Goal: Communication & Community: Share content

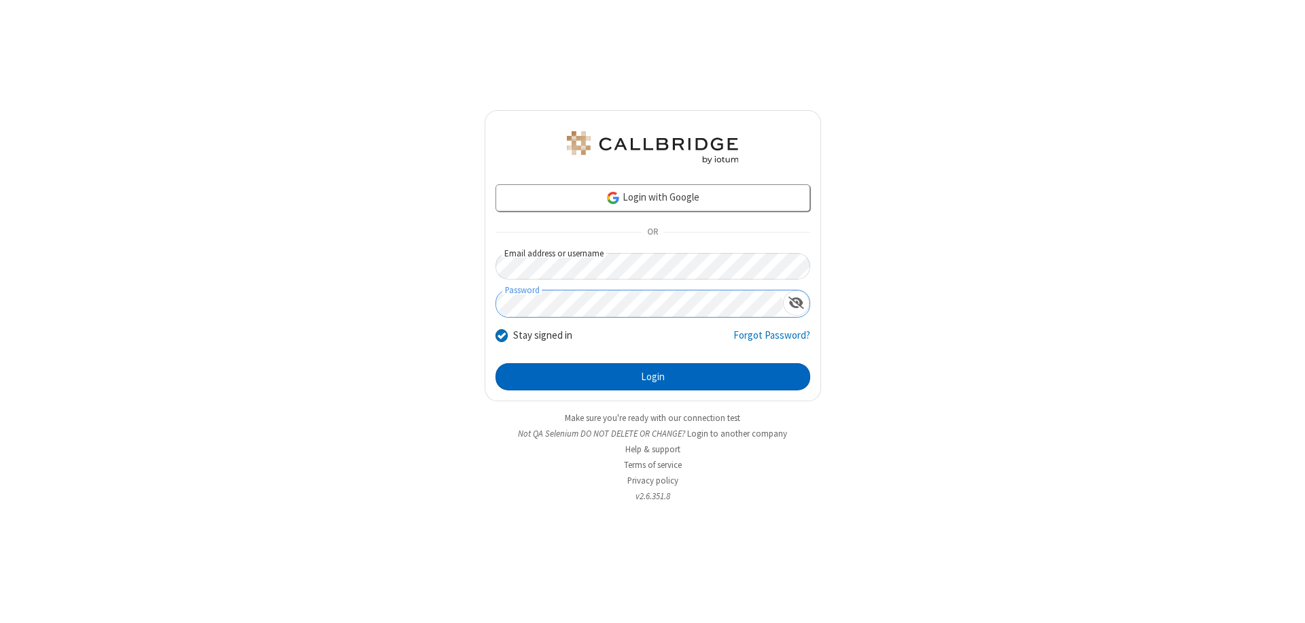
click at [652, 376] on button "Login" at bounding box center [652, 376] width 315 height 27
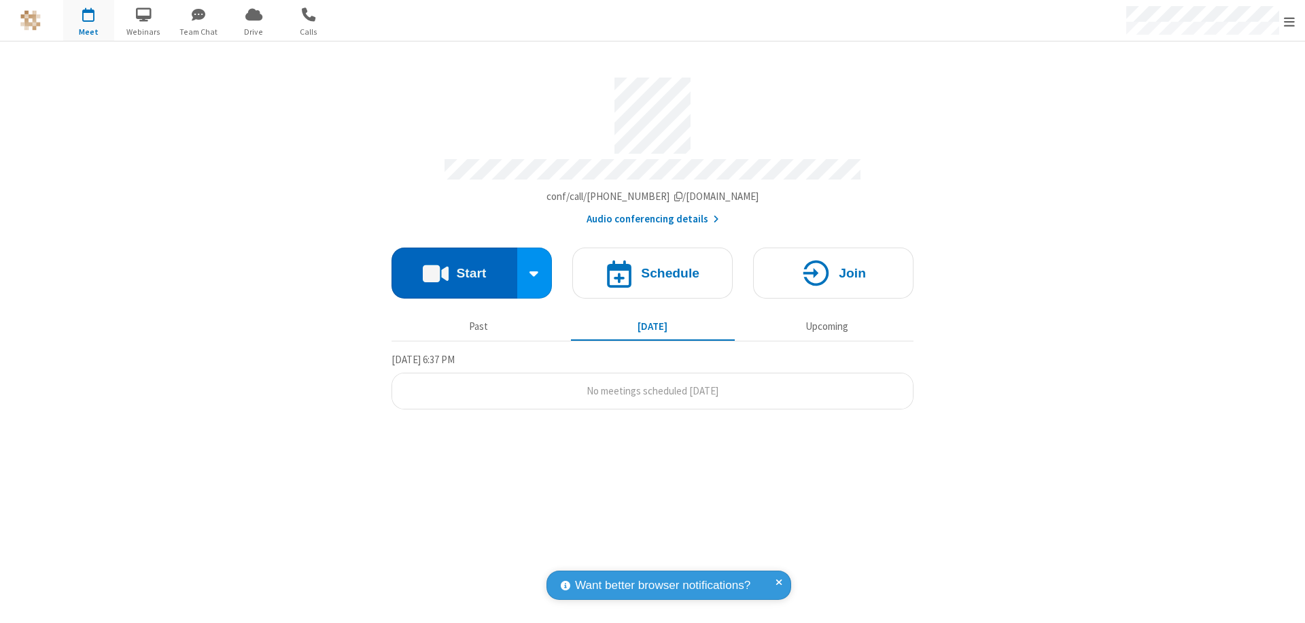
click at [454, 266] on button "Start" at bounding box center [454, 272] width 126 height 51
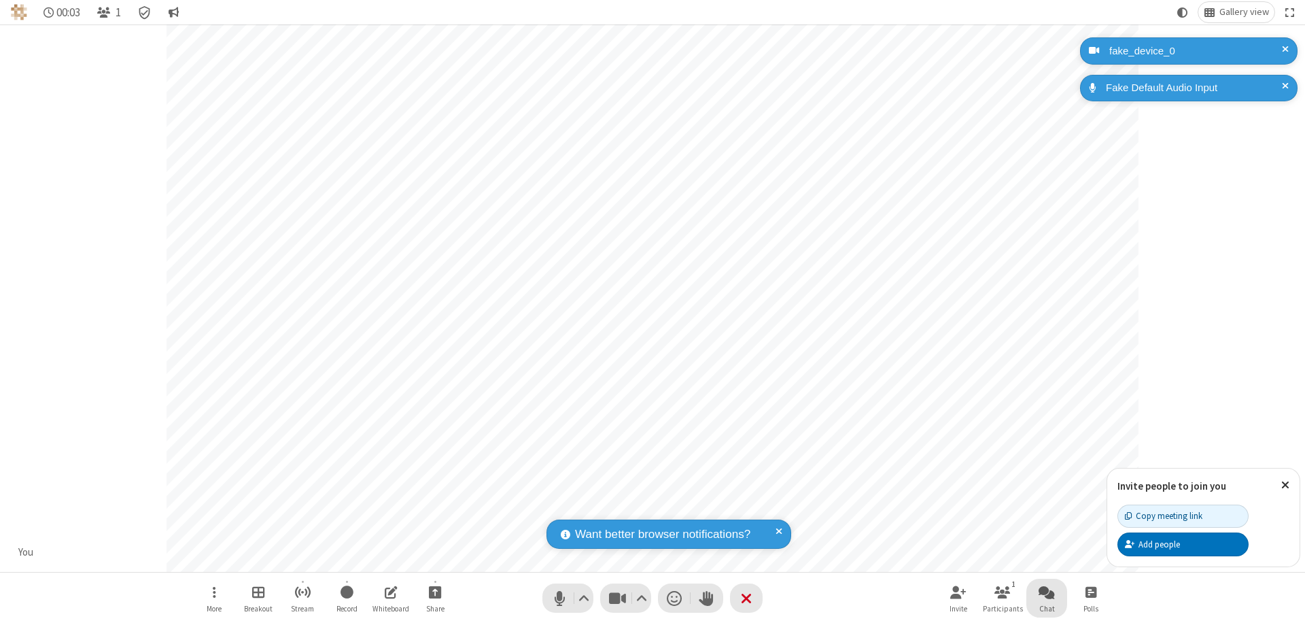
click at [1047, 591] on span "Open chat" at bounding box center [1046, 591] width 16 height 17
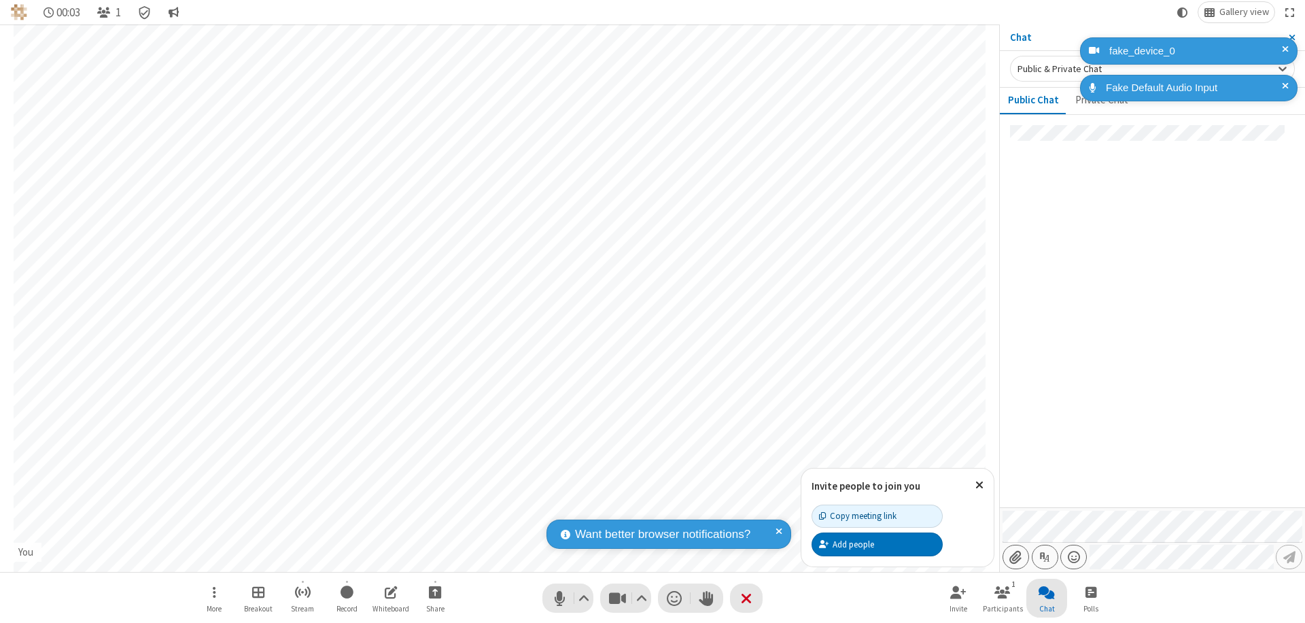
type input "C:\fakepath\doc_test.docx"
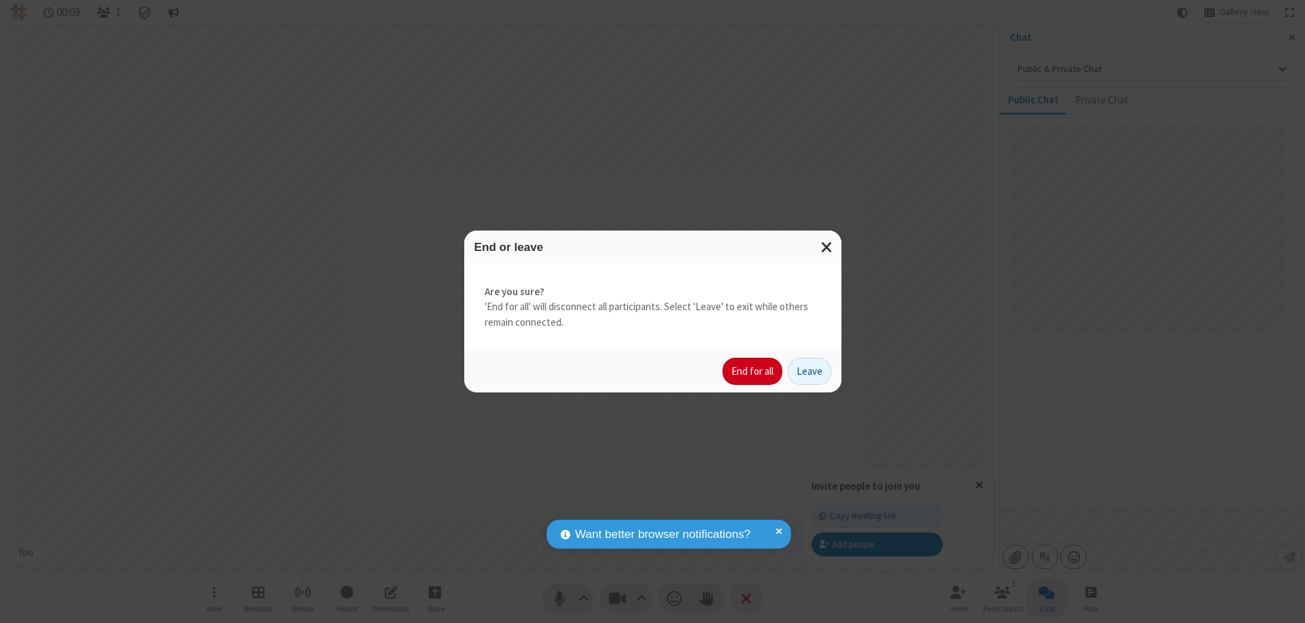
click at [753, 371] on button "End for all" at bounding box center [752, 370] width 60 height 27
